Goal: Information Seeking & Learning: Learn about a topic

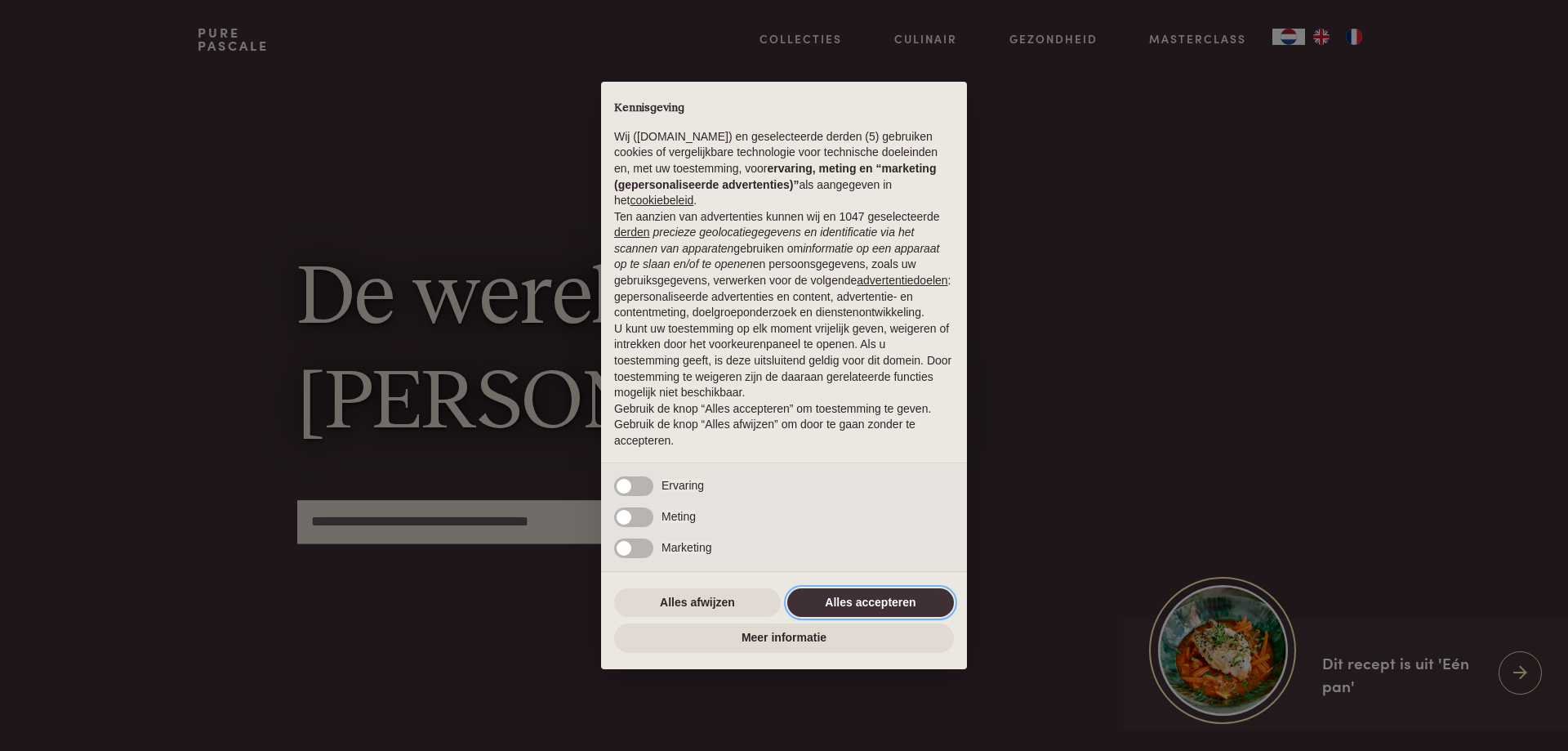
click at [913, 605] on button "Alles accepteren" at bounding box center [870, 603] width 167 height 29
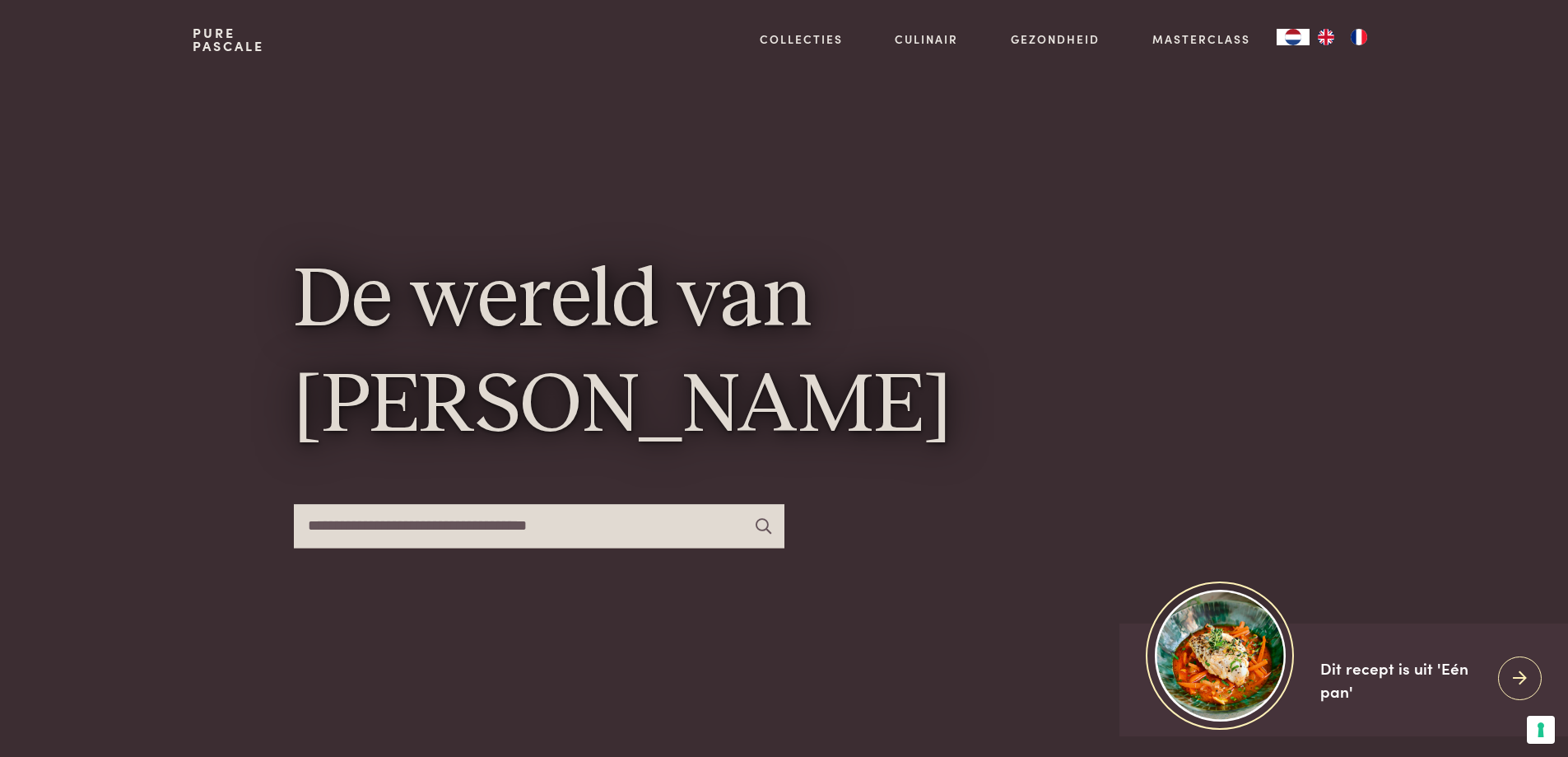
click at [447, 536] on input "text" at bounding box center [538, 526] width 491 height 43
type input "******"
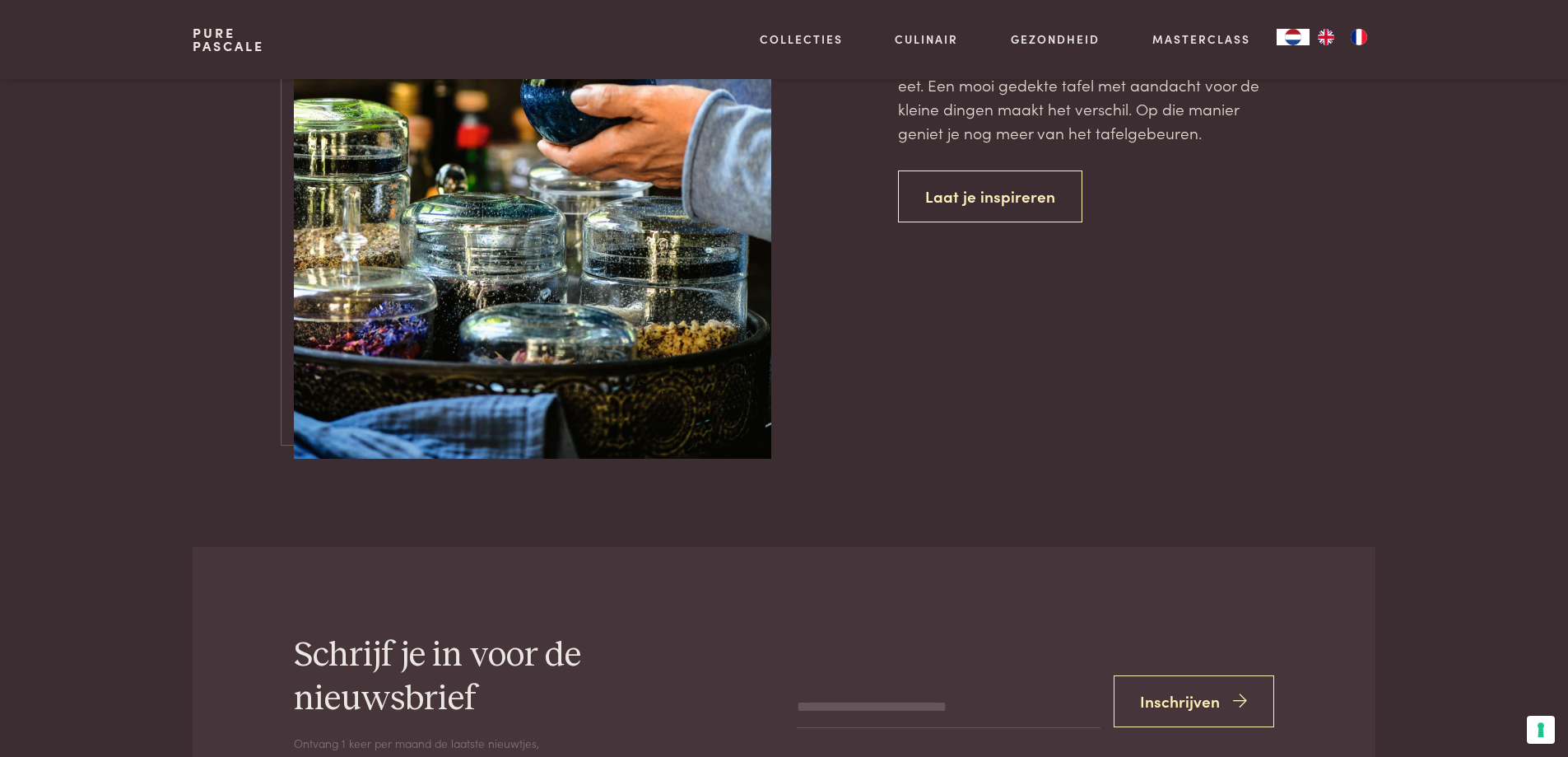
scroll to position [4529, 0]
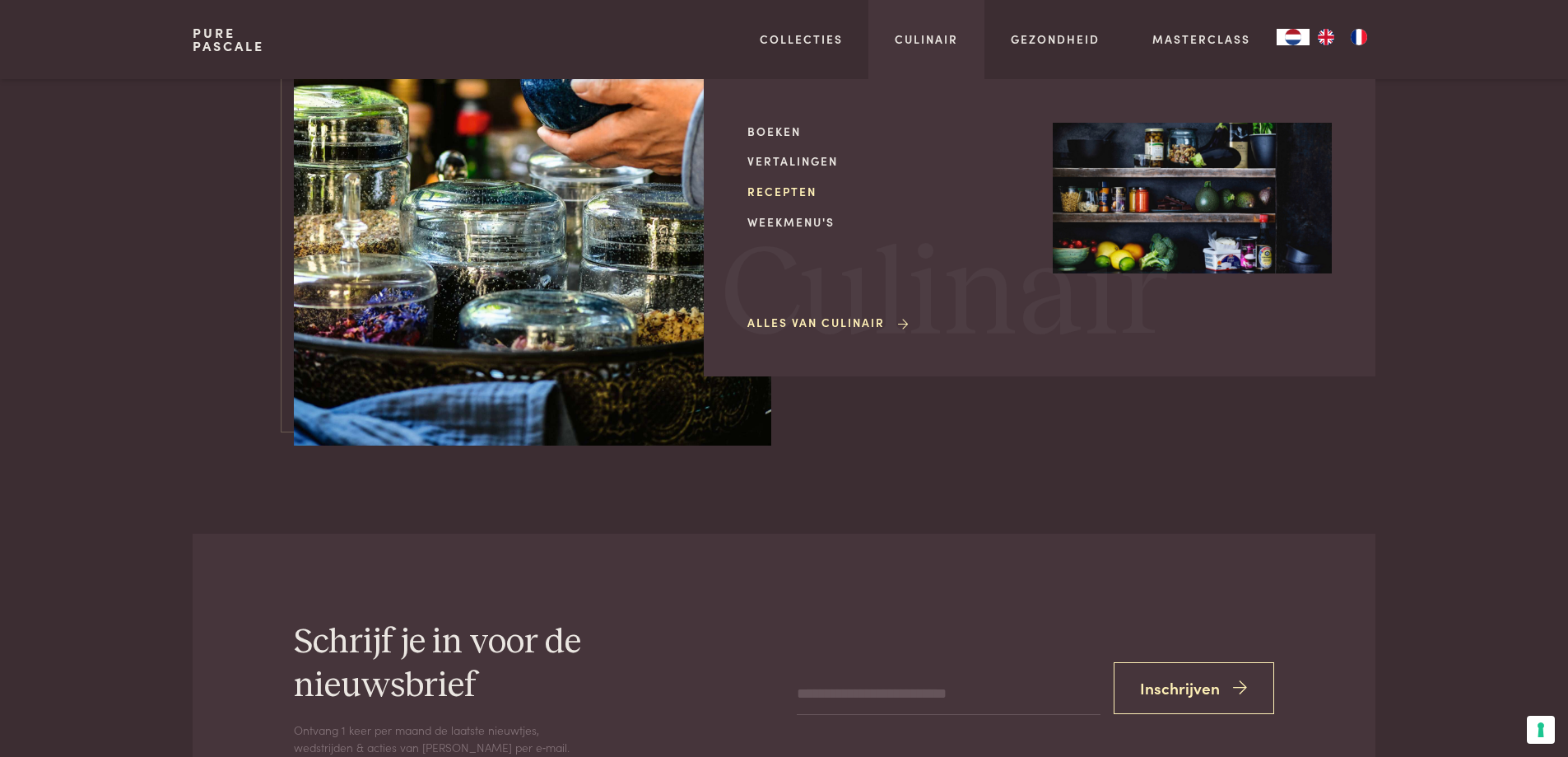
click at [763, 193] on link "Recepten" at bounding box center [887, 191] width 279 height 17
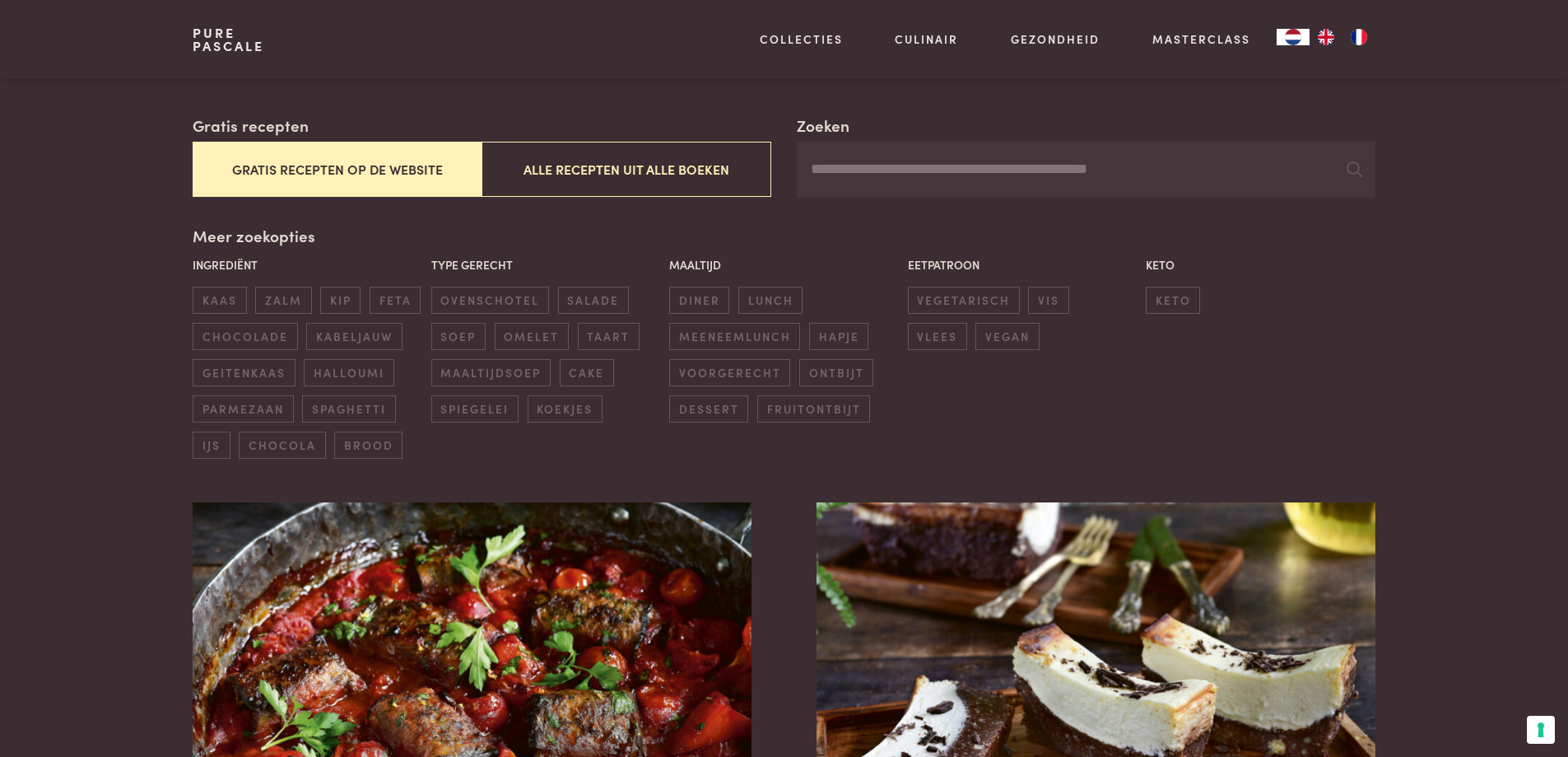
scroll to position [412, 0]
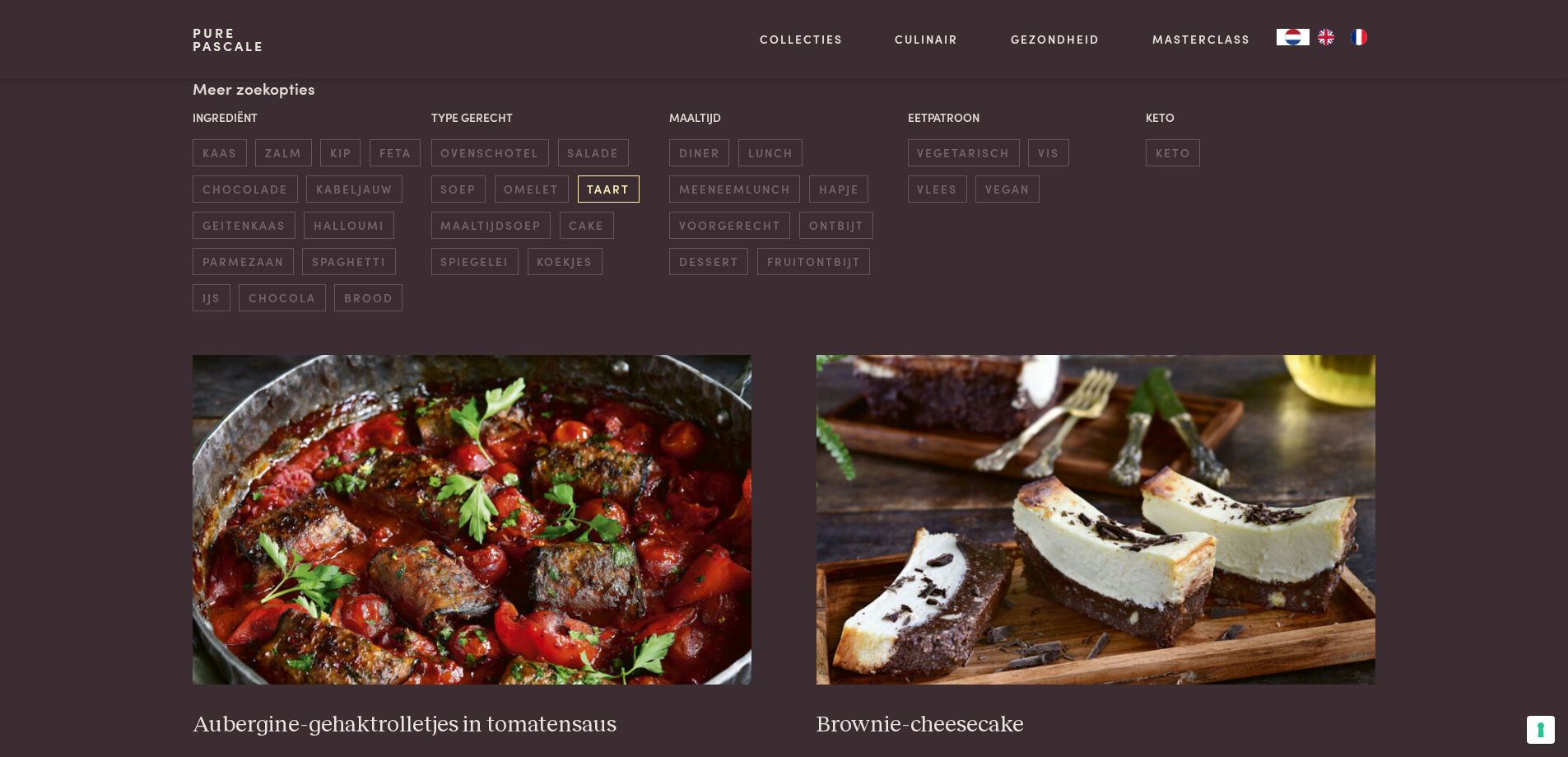
click at [600, 185] on span "taart" at bounding box center [609, 188] width 61 height 27
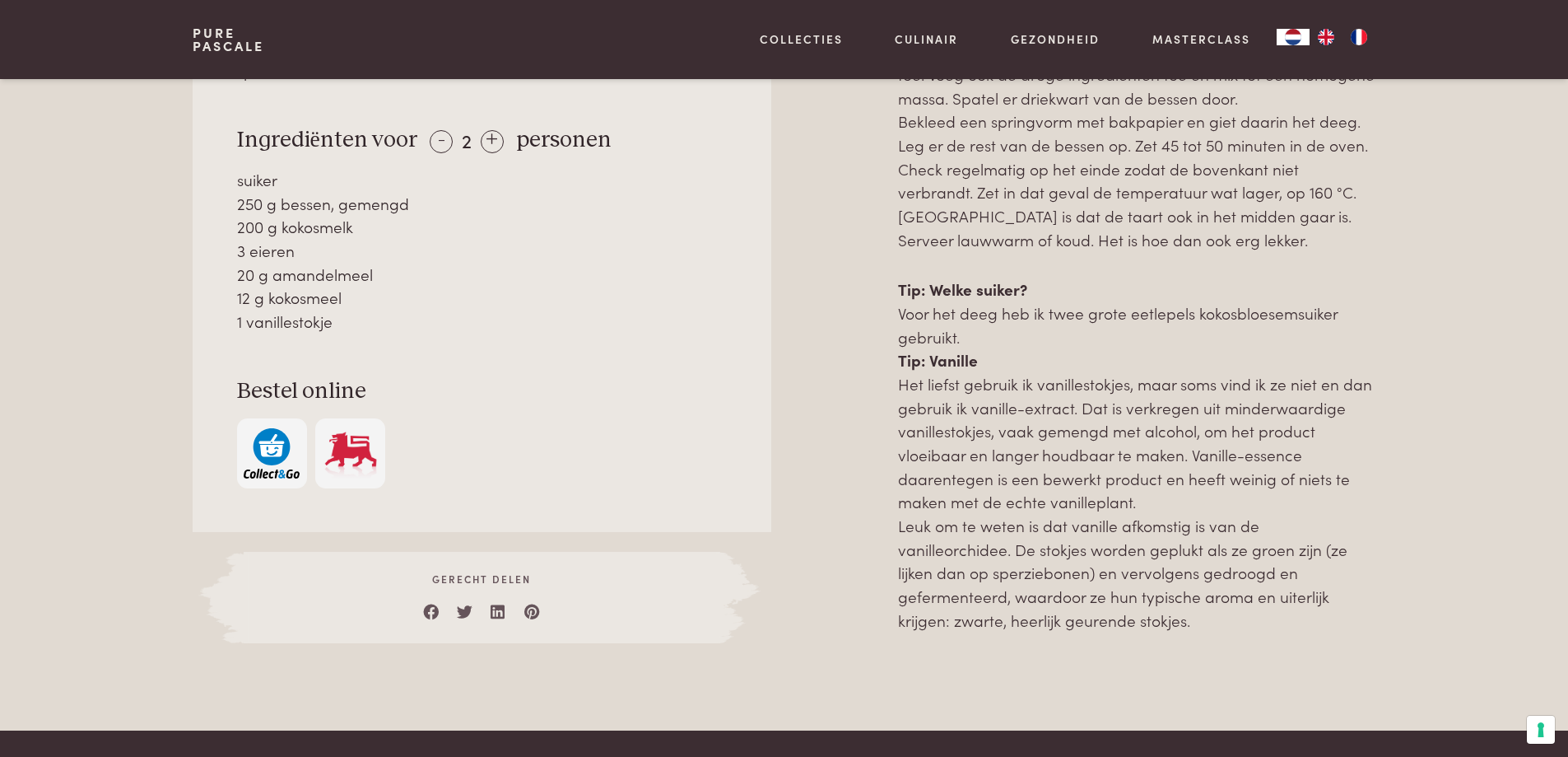
scroll to position [1153, 0]
